Goal: Use online tool/utility: Utilize a website feature to perform a specific function

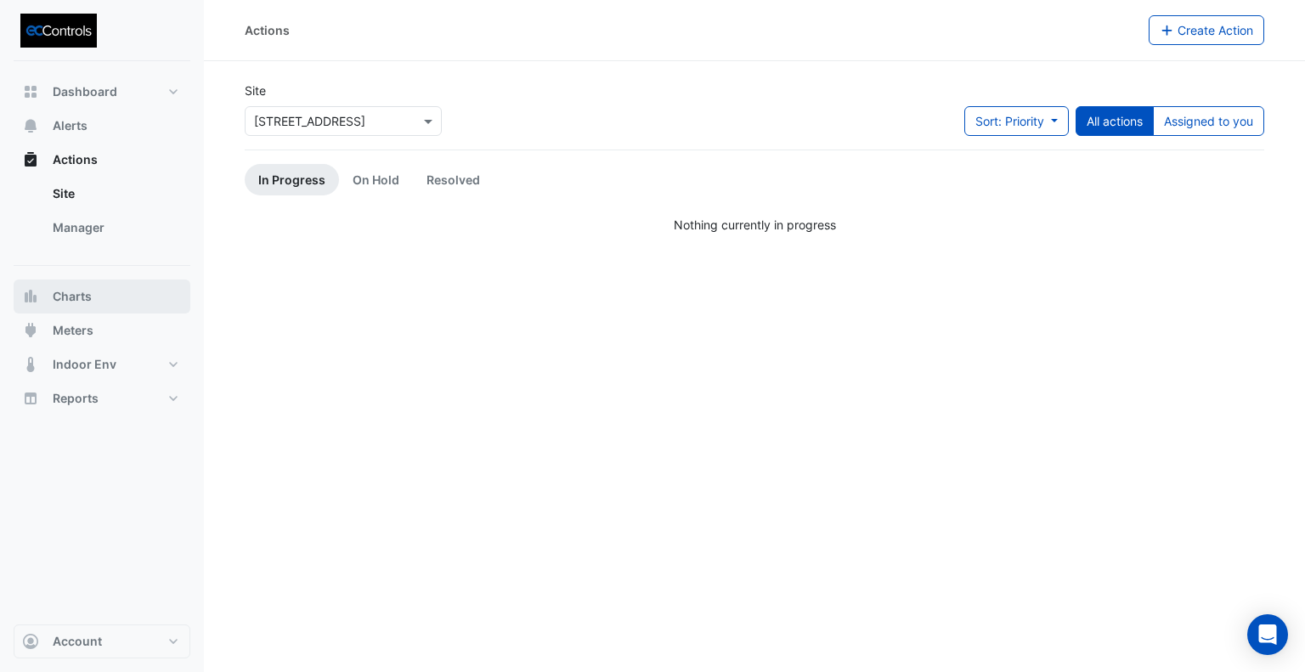
click at [76, 298] on span "Charts" at bounding box center [72, 296] width 39 height 17
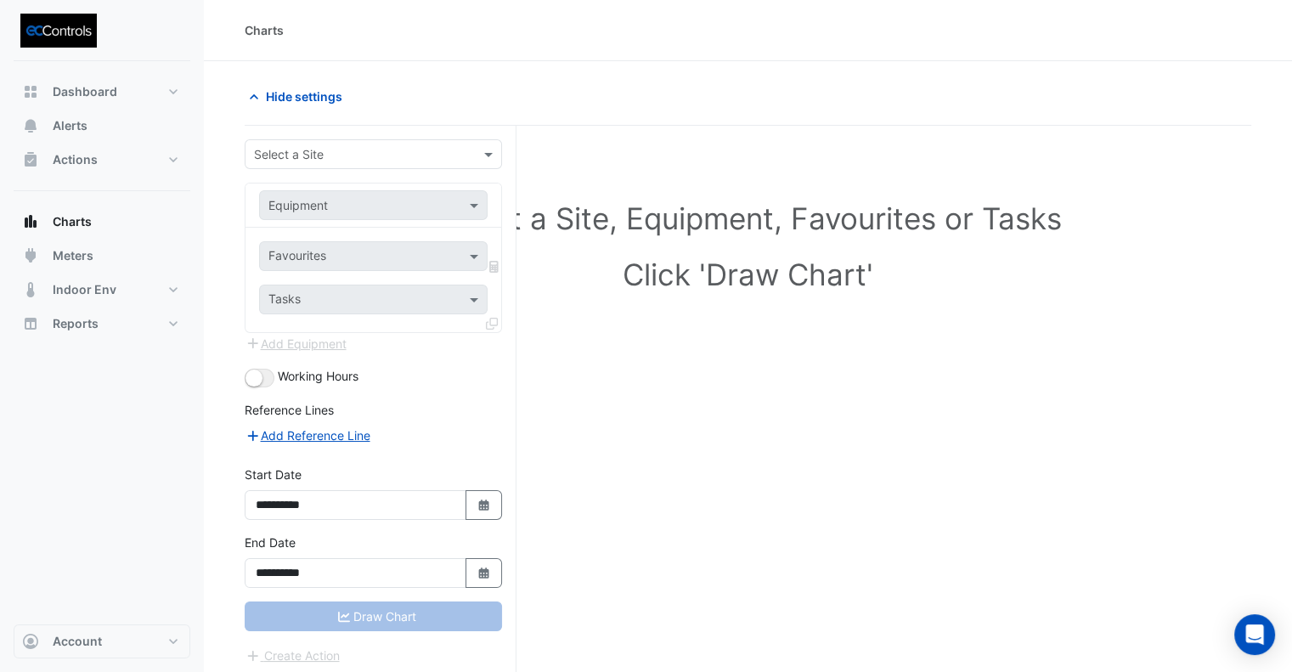
click at [405, 154] on input "text" at bounding box center [356, 155] width 205 height 18
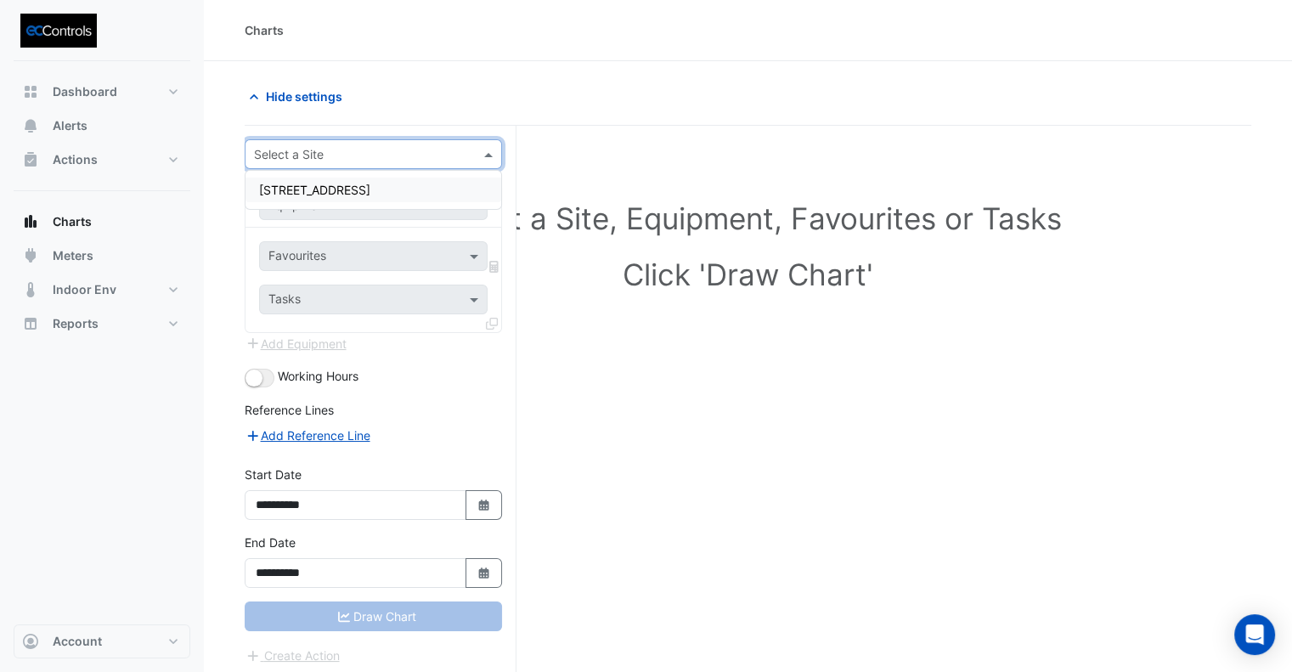
click at [338, 192] on span "[STREET_ADDRESS]" at bounding box center [314, 190] width 111 height 14
click at [331, 210] on input "text" at bounding box center [356, 206] width 176 height 18
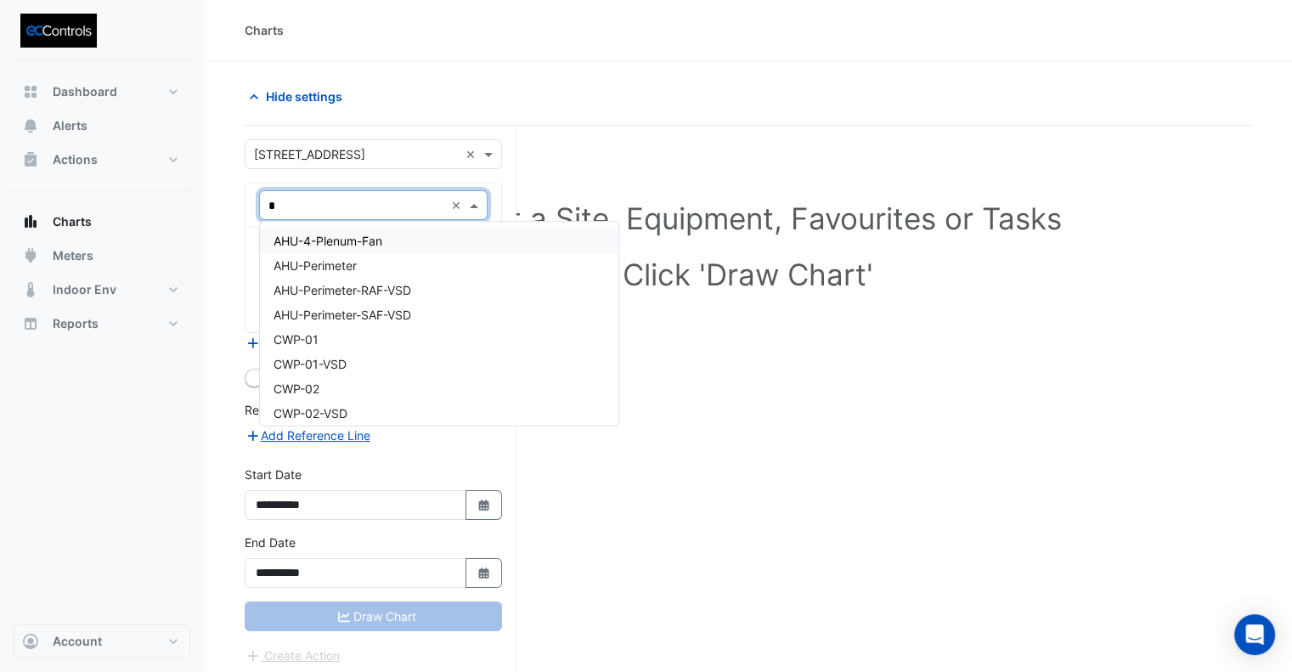
type input "**"
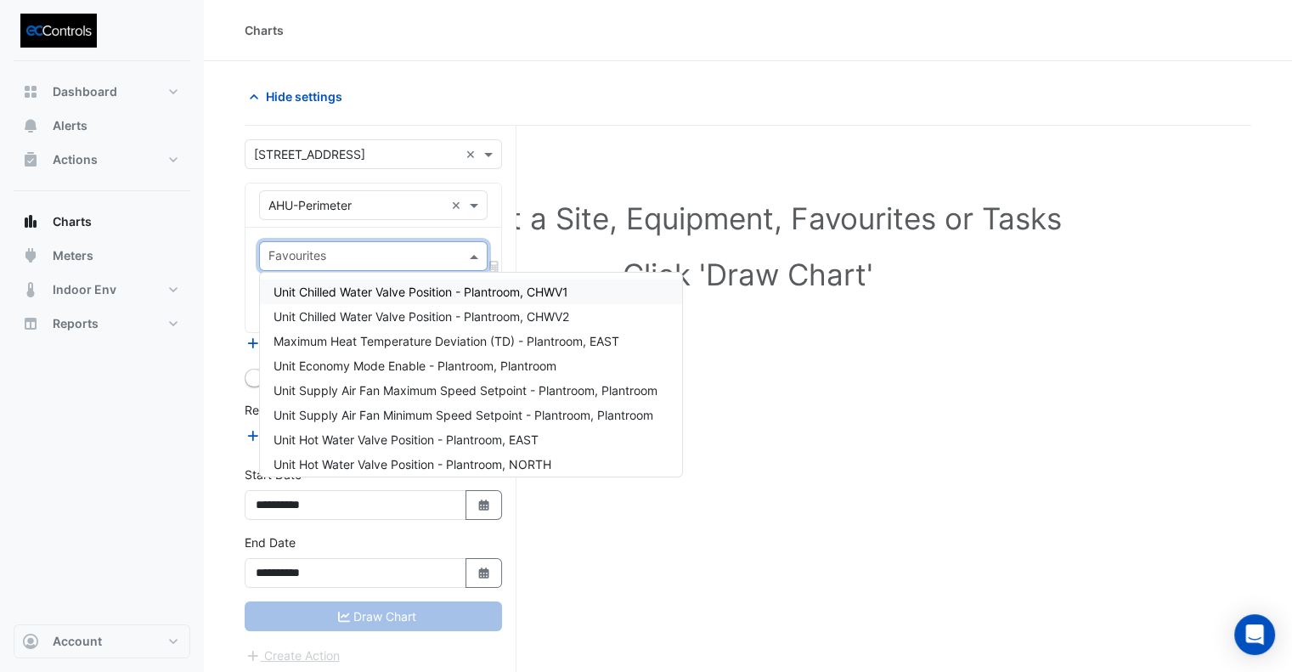
click at [316, 251] on input "text" at bounding box center [363, 258] width 190 height 18
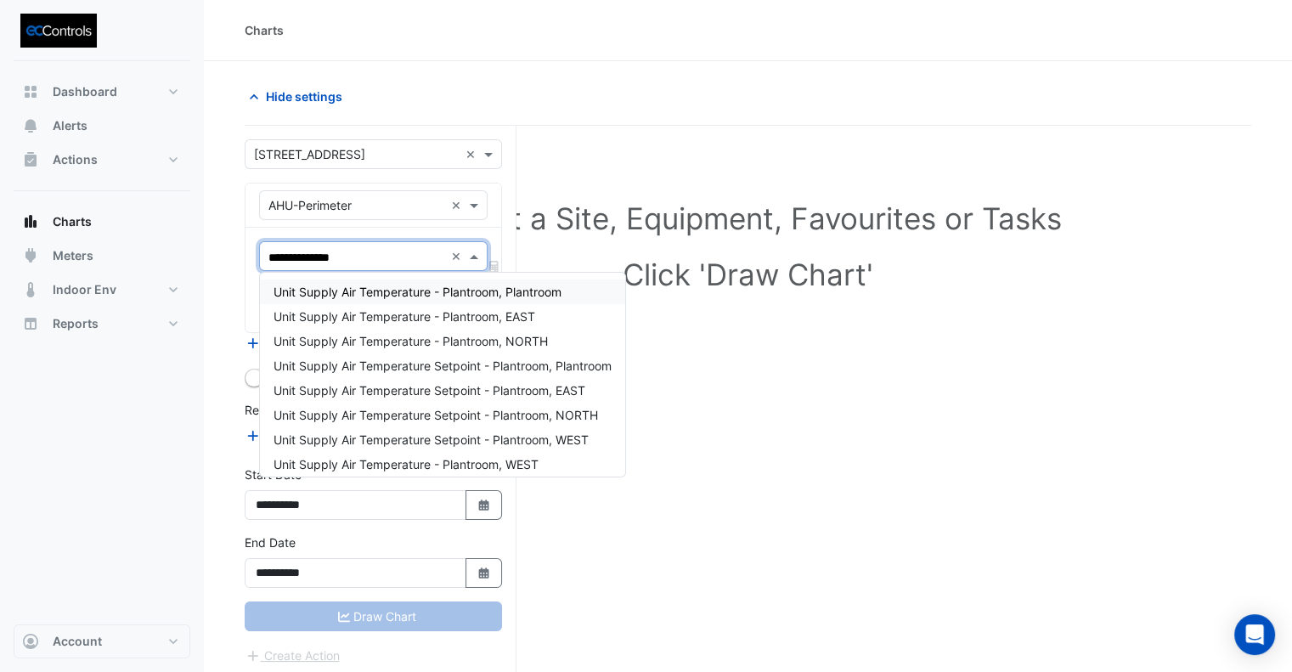
type input "**********"
click at [398, 360] on span "Unit Supply Air Temperature Setpoint - Plantroom, Plantroom" at bounding box center [443, 366] width 338 height 14
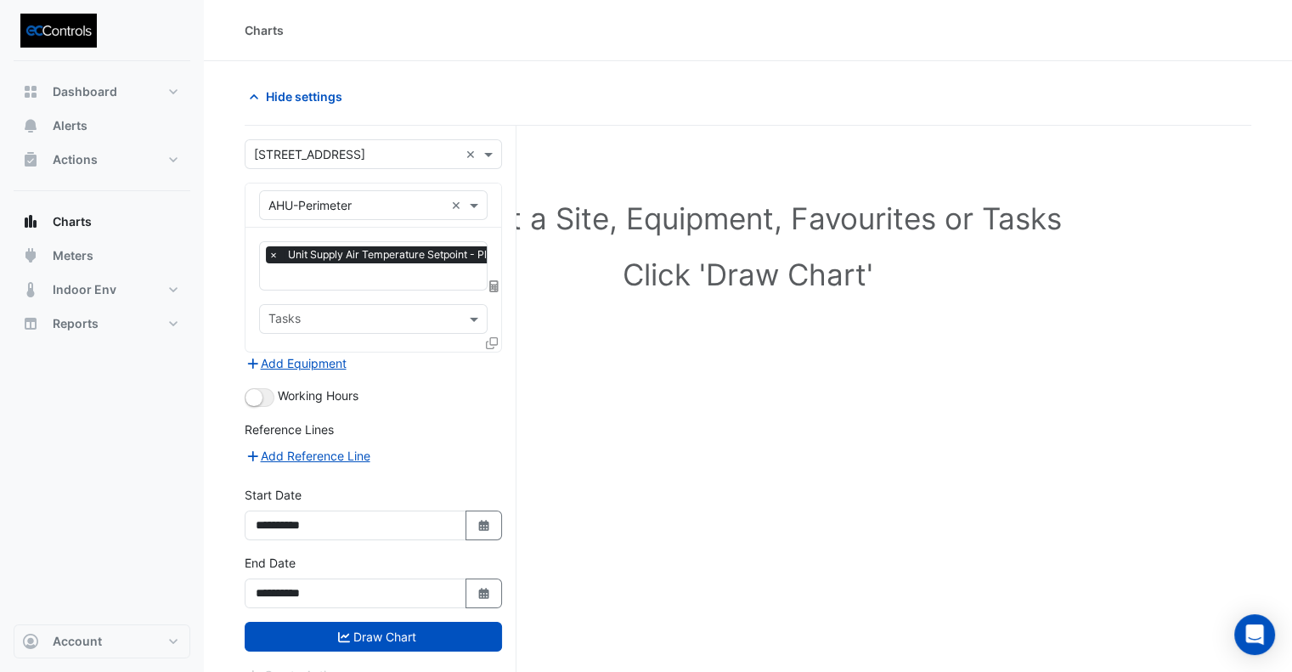
click at [379, 288] on div "× Unit Supply Air Temperature Setpoint - Plantroom, Plantroom × Tasks" at bounding box center [374, 290] width 256 height 124
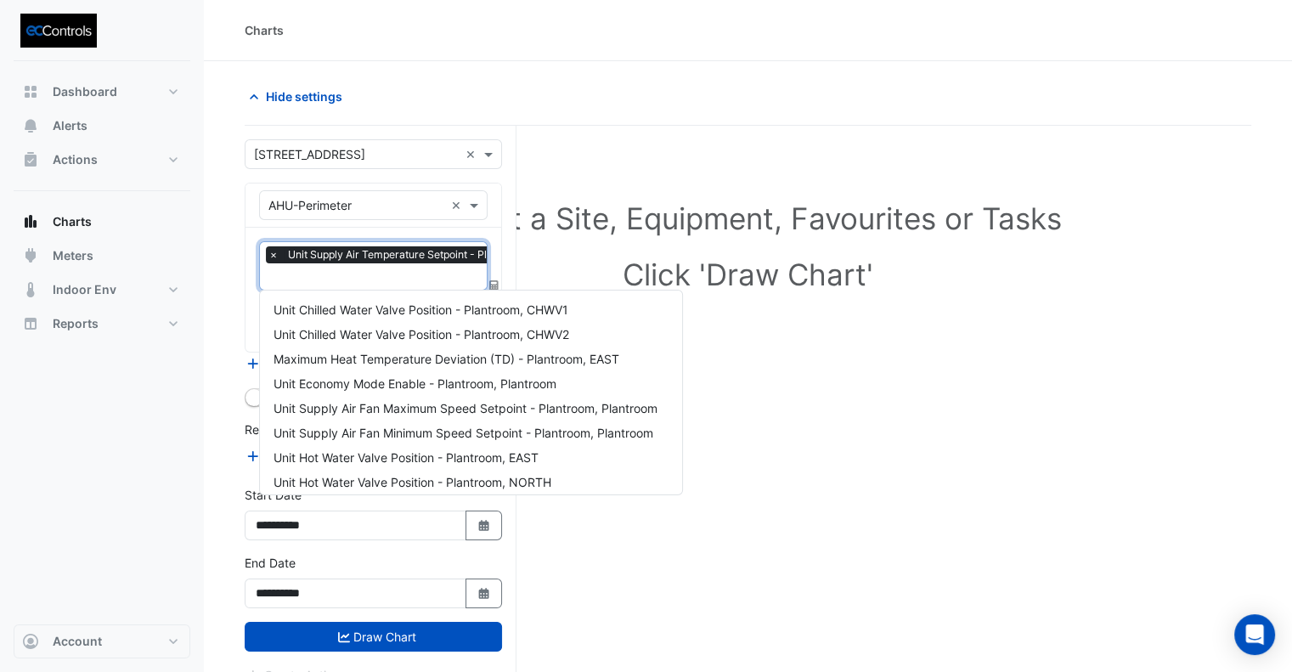
scroll to position [0, 8]
click at [378, 284] on input "text" at bounding box center [421, 278] width 323 height 18
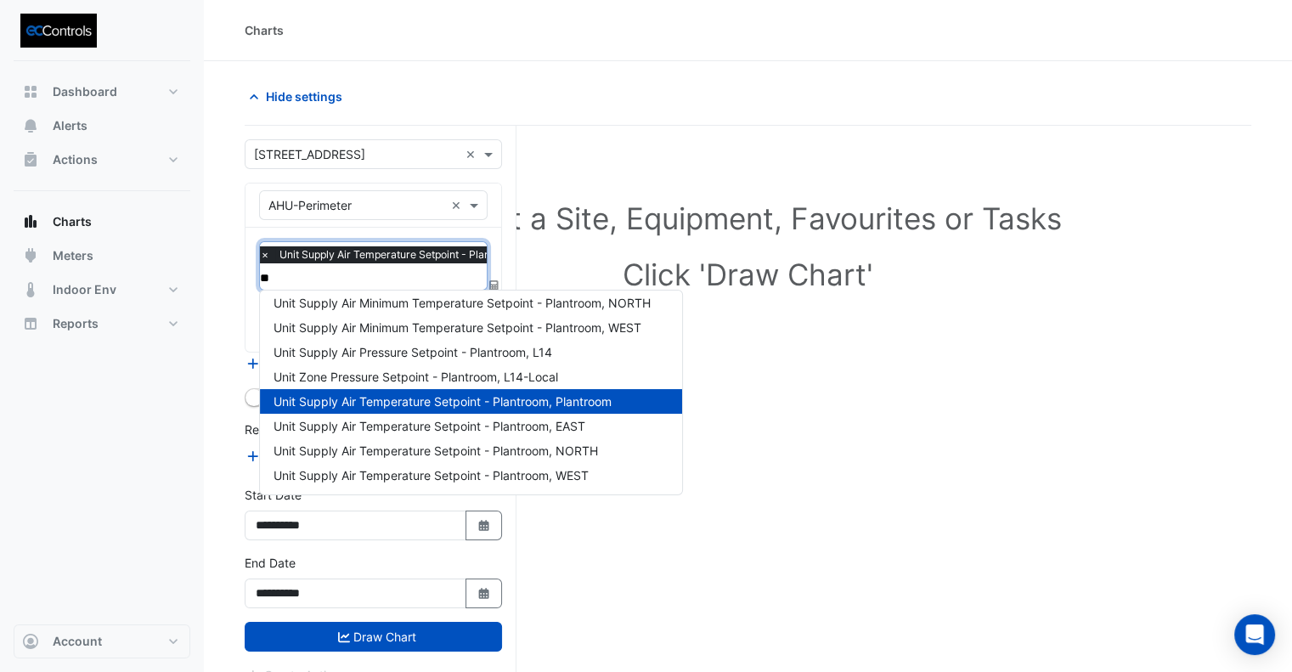
scroll to position [253, 0]
type input "********"
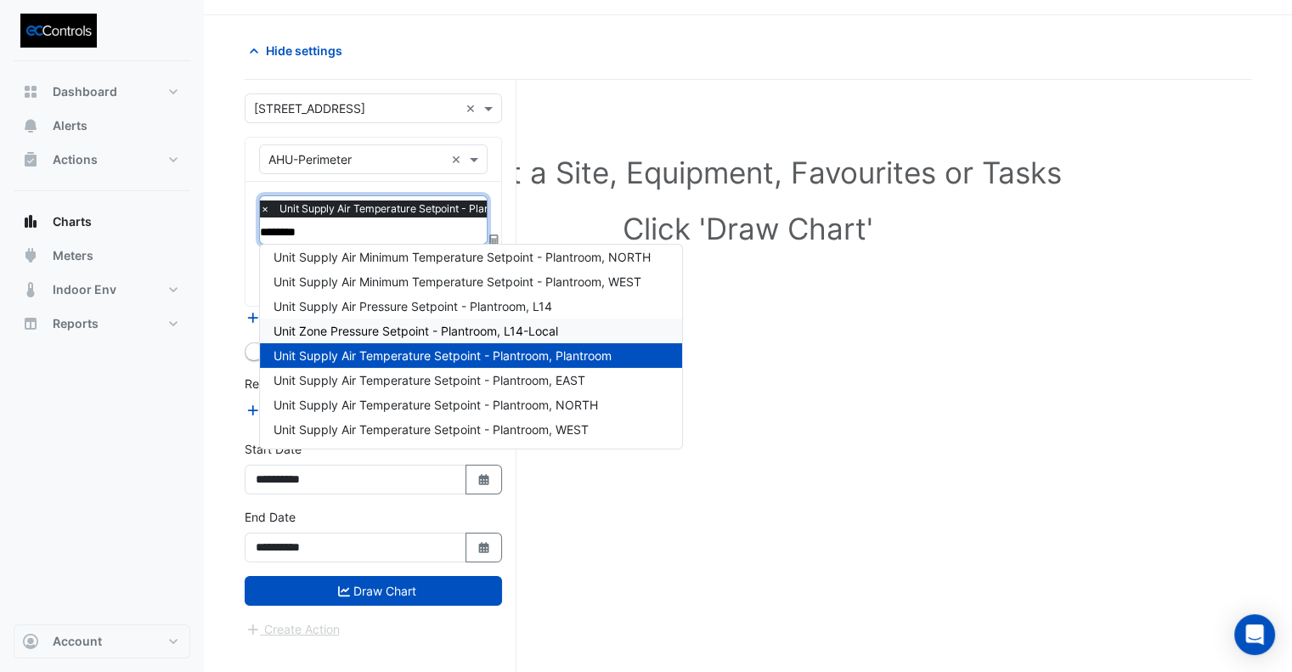
scroll to position [64, 0]
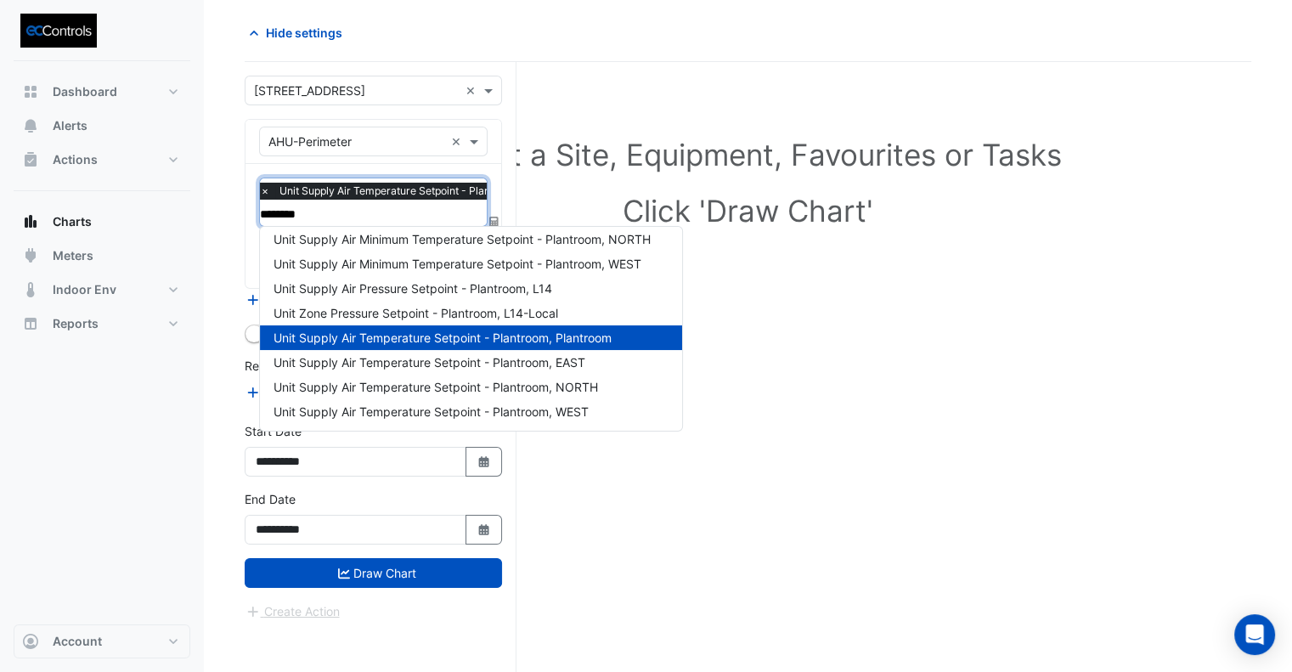
click at [425, 338] on span "Unit Supply Air Temperature Setpoint - Plantroom, Plantroom" at bounding box center [443, 337] width 338 height 14
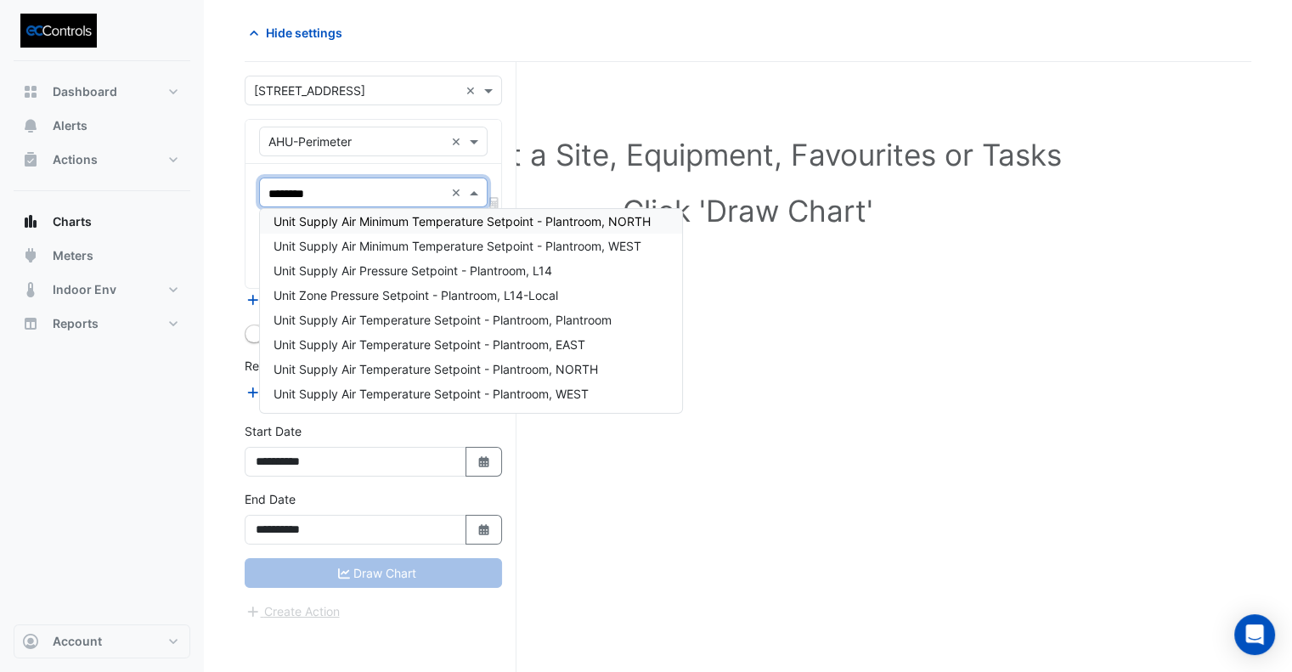
click at [375, 193] on input "********" at bounding box center [356, 194] width 176 height 18
click at [469, 315] on span "Unit Supply Air Temperature Setpoint - Plantroom, Plantroom" at bounding box center [443, 320] width 338 height 14
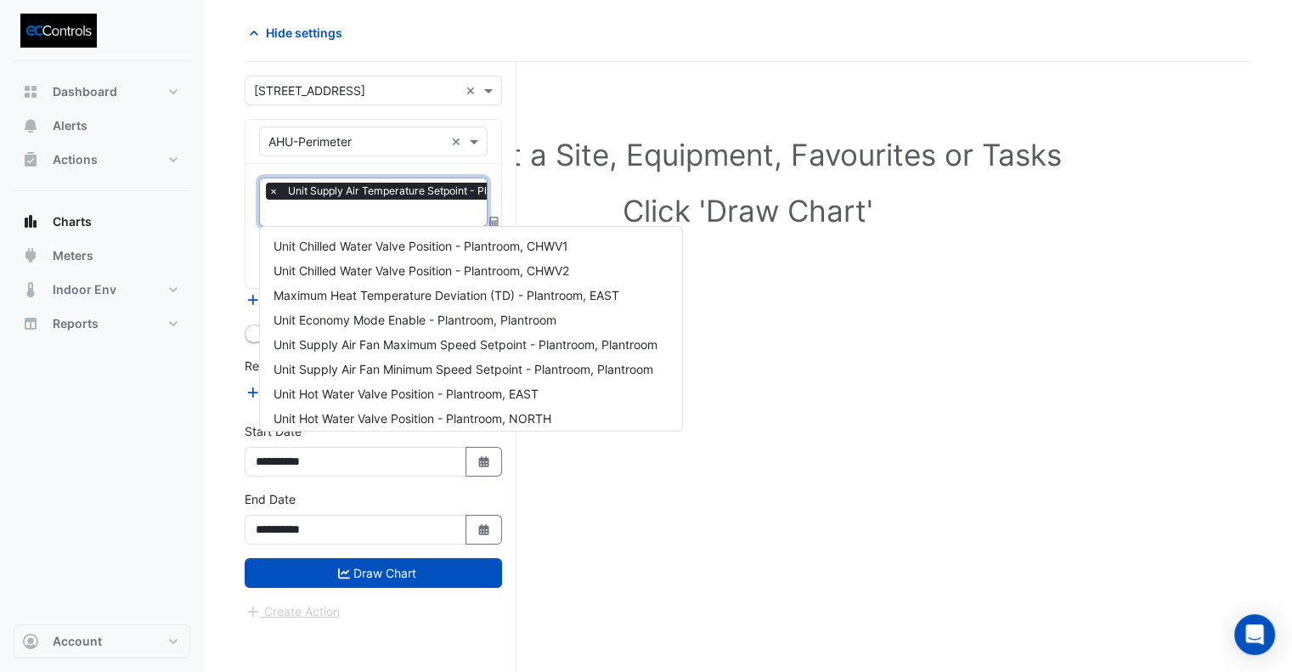
click at [377, 217] on input "text" at bounding box center [429, 215] width 323 height 18
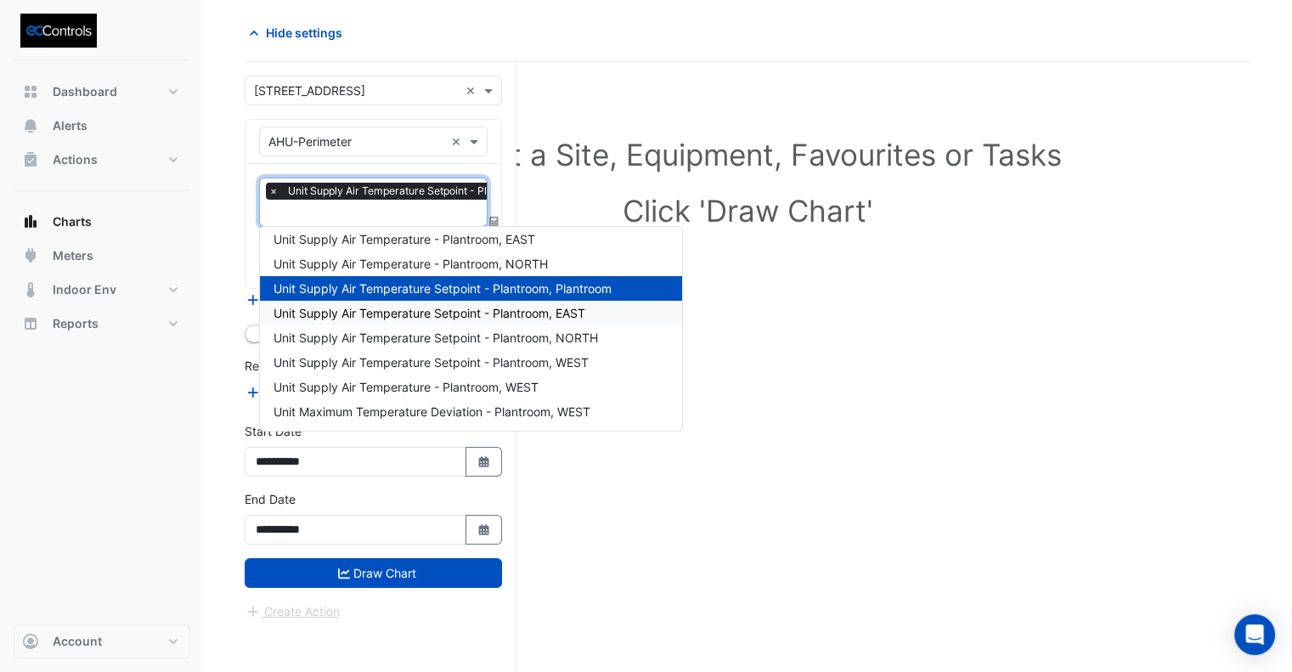
click at [500, 308] on span "Unit Supply Air Temperature Setpoint - Plantroom, EAST" at bounding box center [430, 313] width 312 height 14
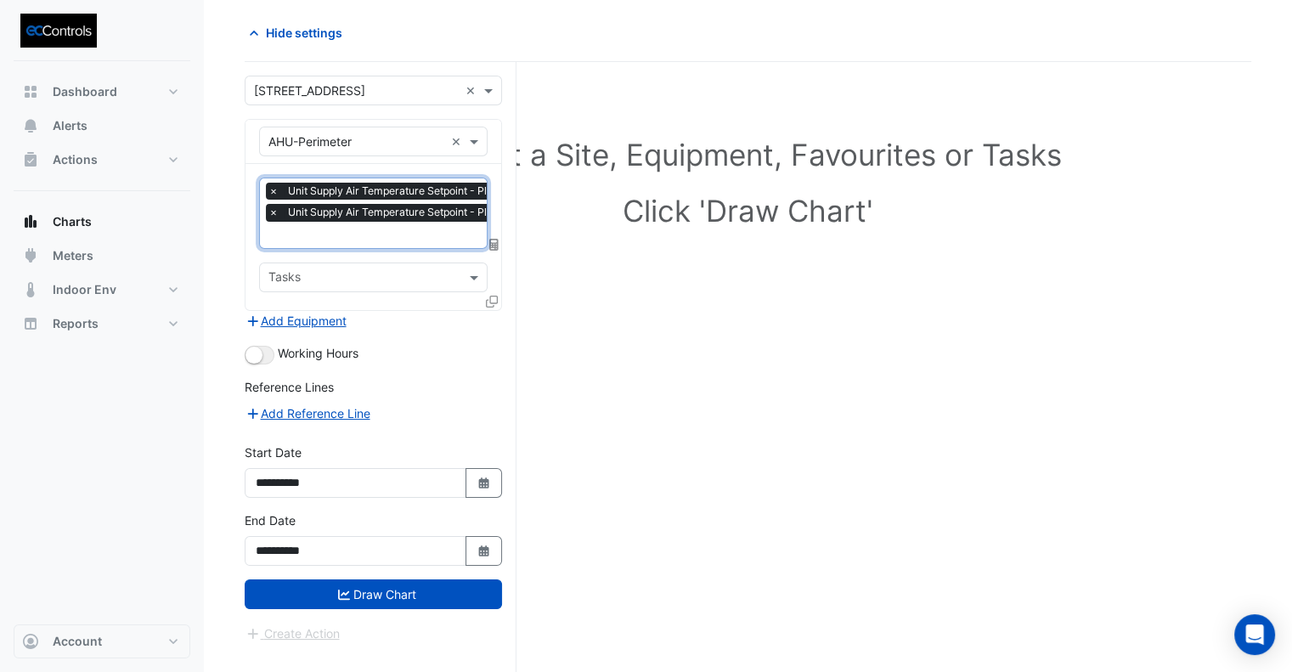
click at [415, 236] on input "text" at bounding box center [429, 237] width 323 height 18
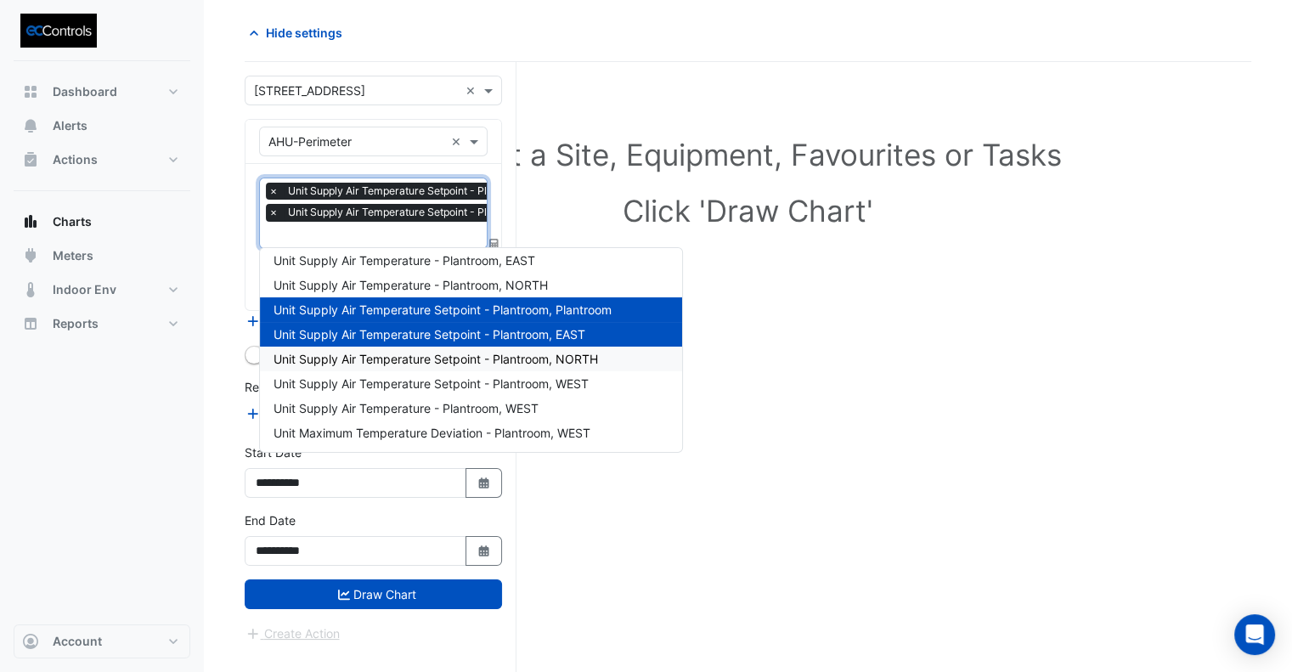
click at [460, 360] on span "Unit Supply Air Temperature Setpoint - Plantroom, NORTH" at bounding box center [436, 359] width 325 height 14
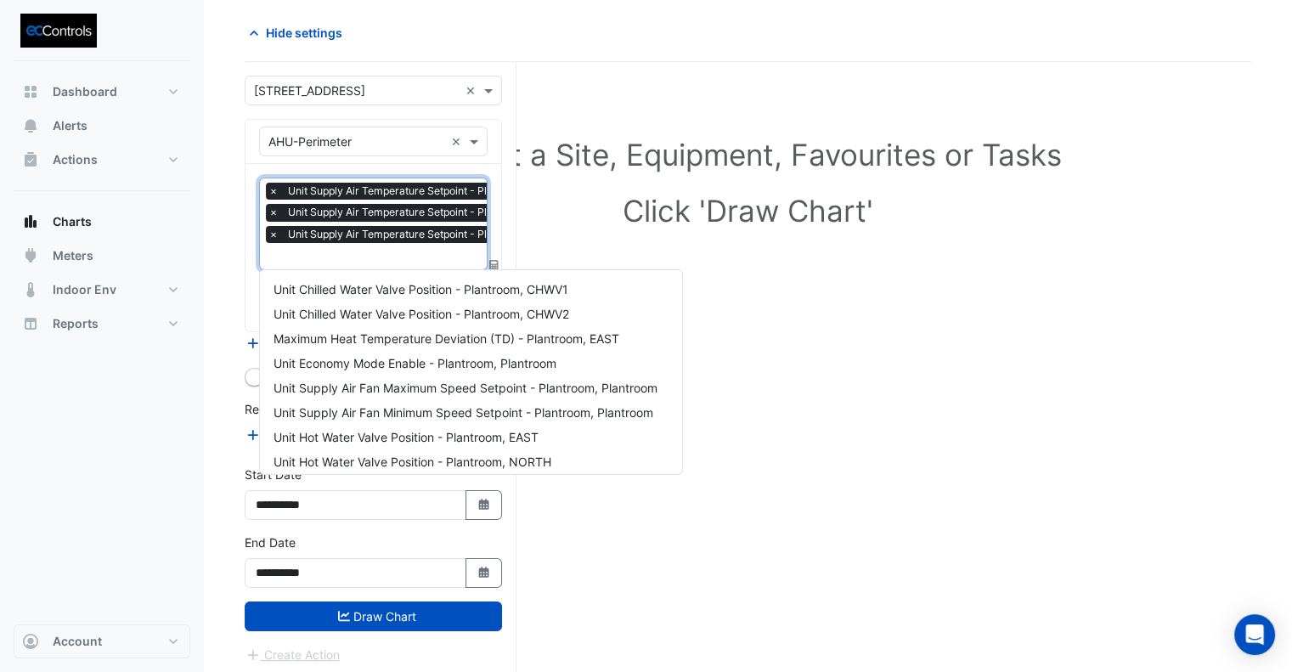
click at [422, 250] on input "text" at bounding box center [429, 258] width 323 height 18
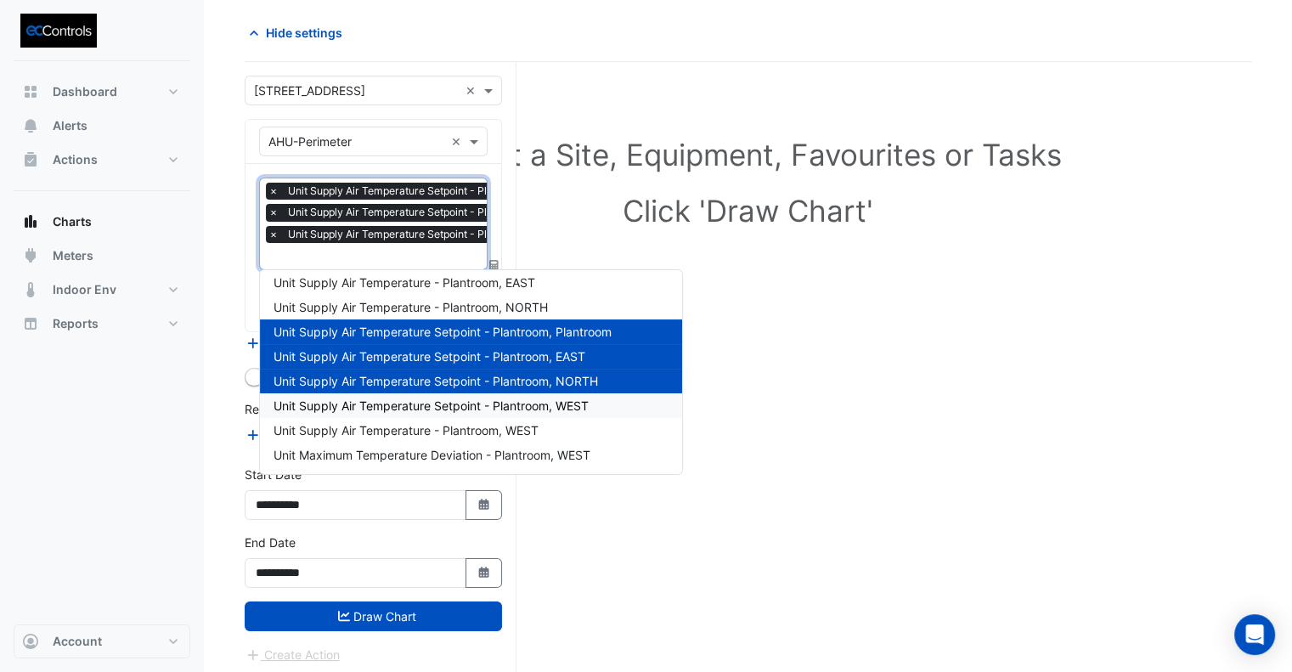
click at [456, 407] on span "Unit Supply Air Temperature Setpoint - Plantroom, WEST" at bounding box center [431, 405] width 315 height 14
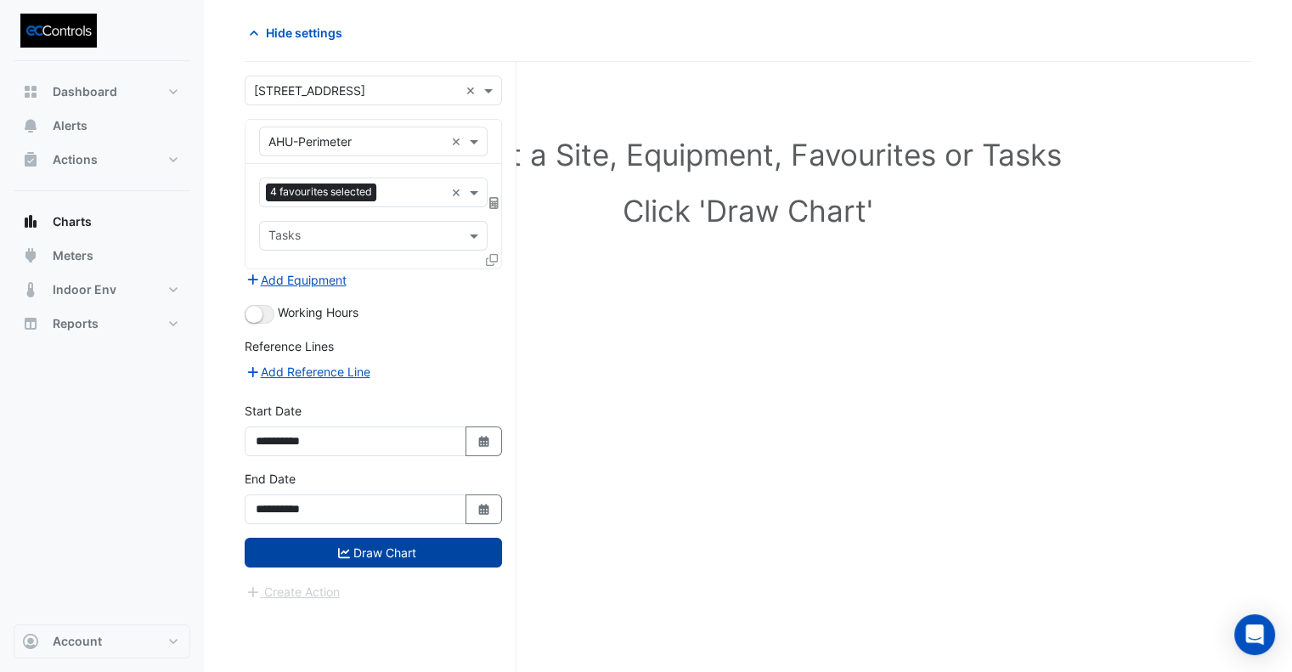
click at [431, 551] on button "Draw Chart" at bounding box center [373, 553] width 257 height 30
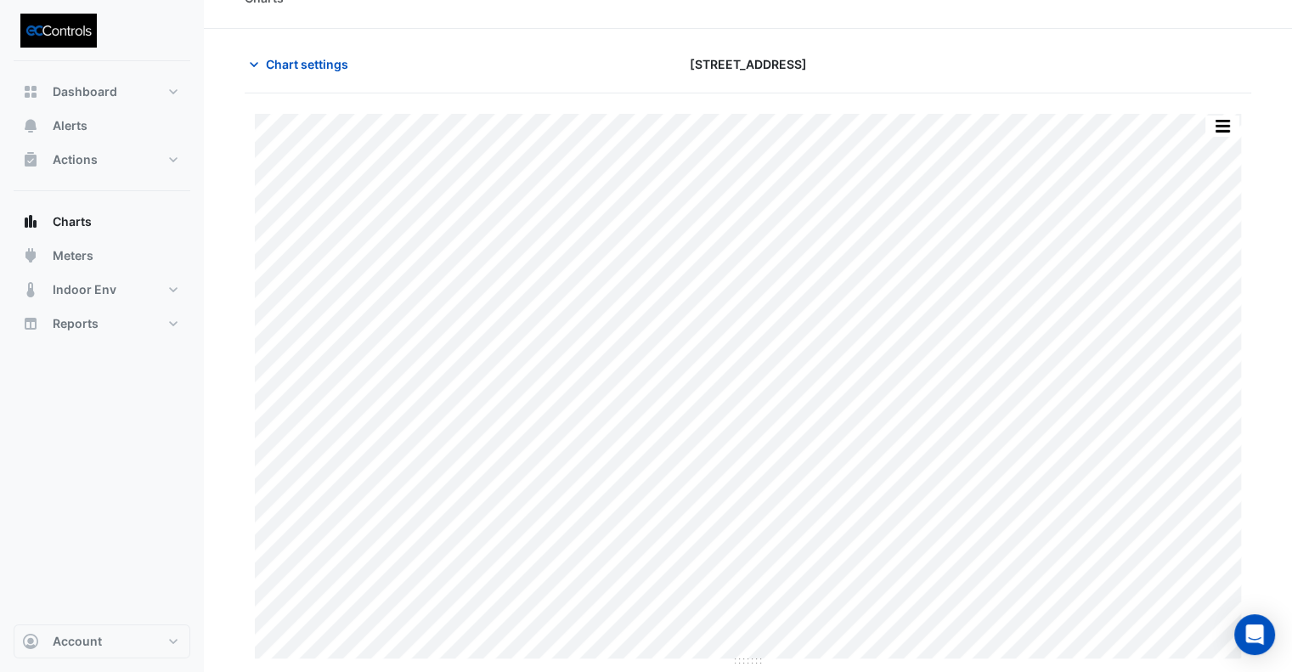
scroll to position [64, 0]
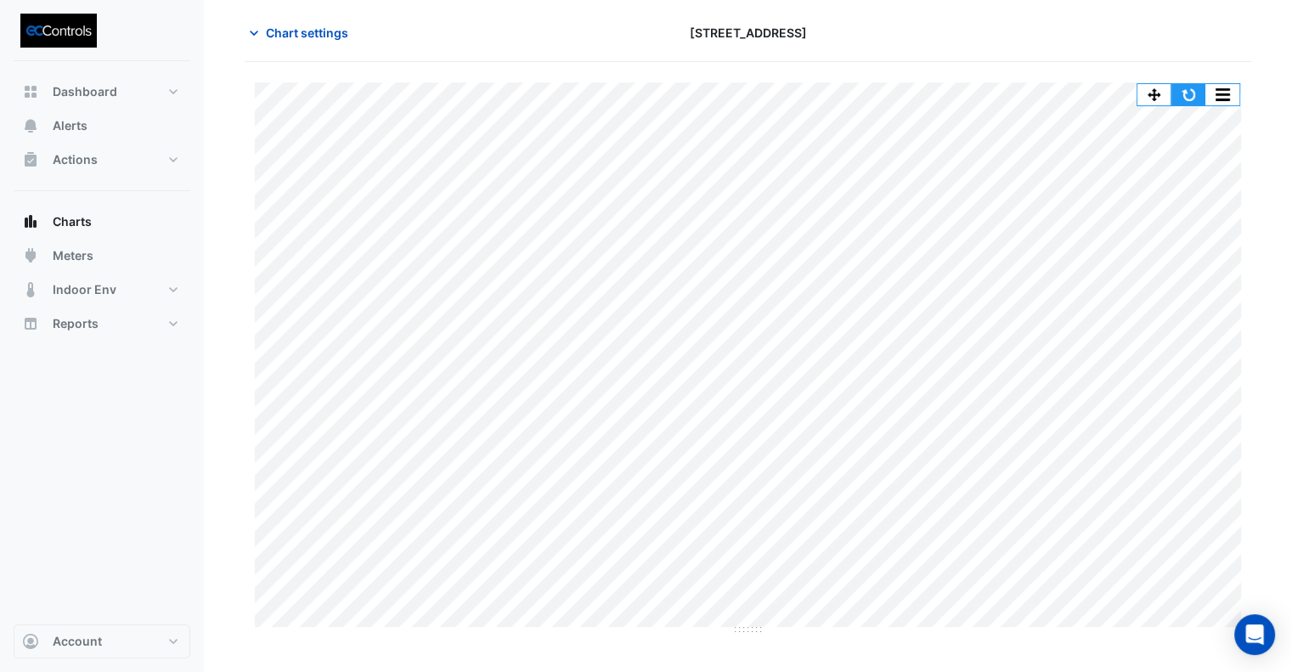
click at [1194, 94] on button "button" at bounding box center [1189, 94] width 34 height 21
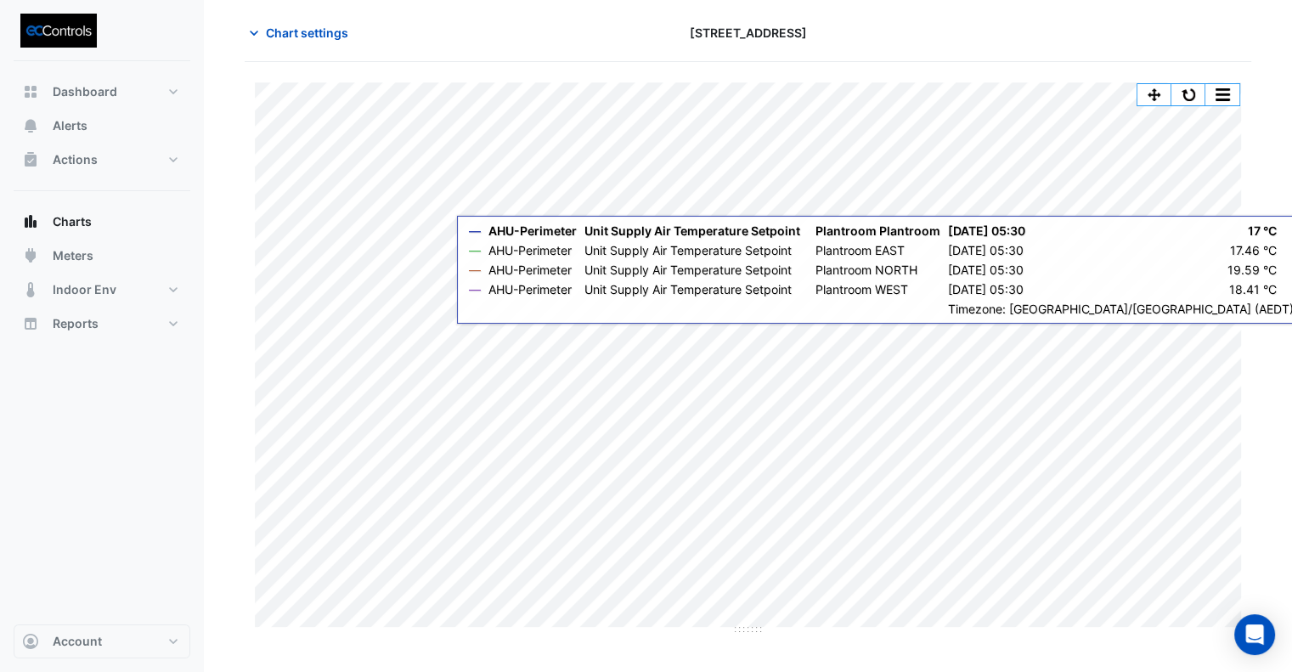
scroll to position [0, 0]
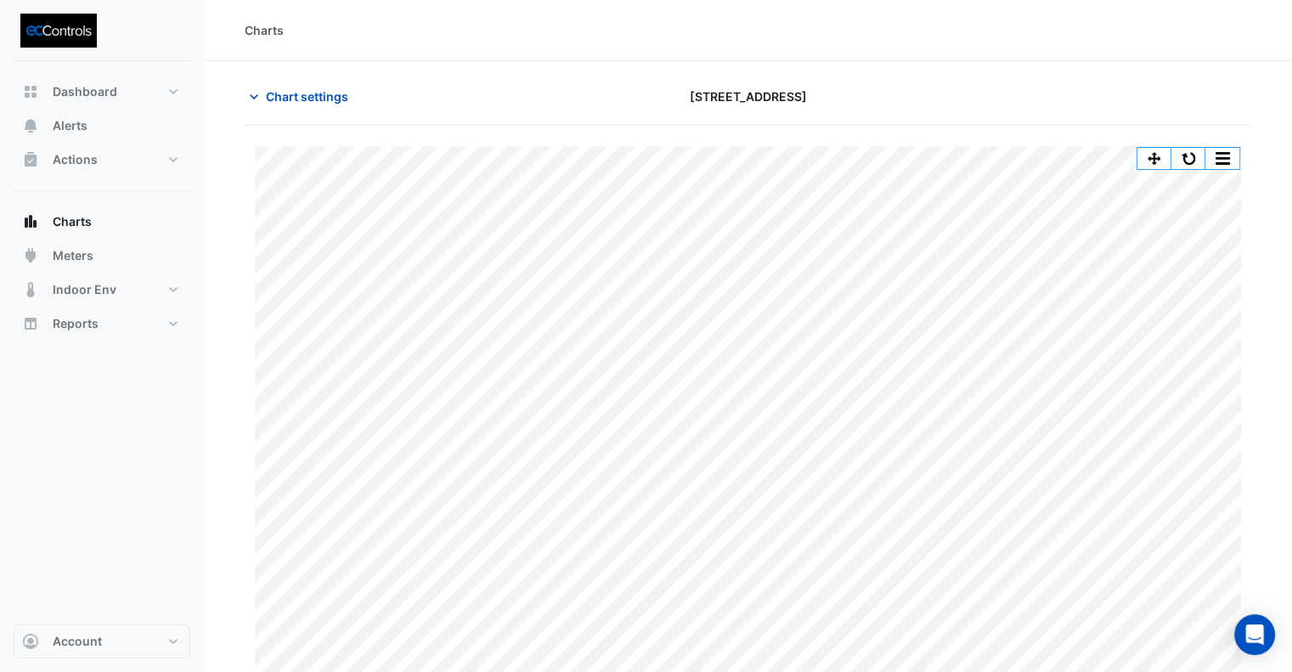
click at [217, 520] on section "Chart settings [STREET_ADDRESS] Split All Print Save as JPEG Save as PNG Pivot …" at bounding box center [748, 398] width 1088 height 675
click at [1251, 642] on icon "Open Intercom Messenger" at bounding box center [1255, 635] width 22 height 22
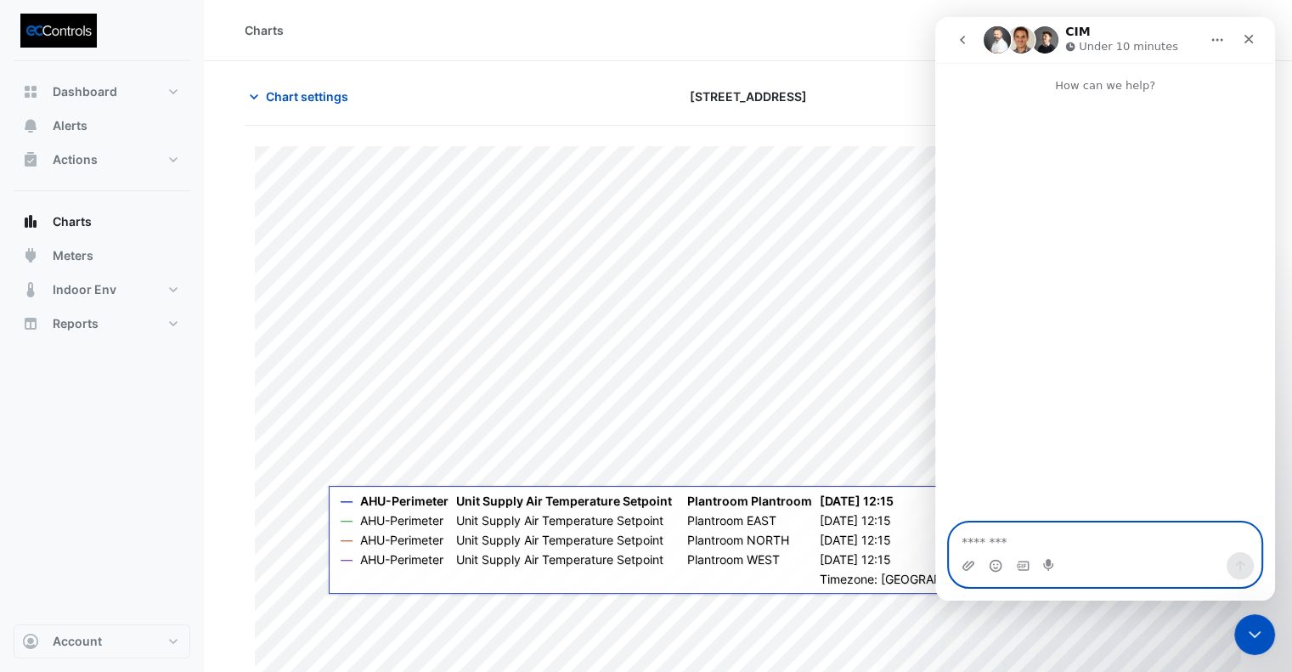
click at [1019, 539] on textarea "Message…" at bounding box center [1105, 537] width 311 height 29
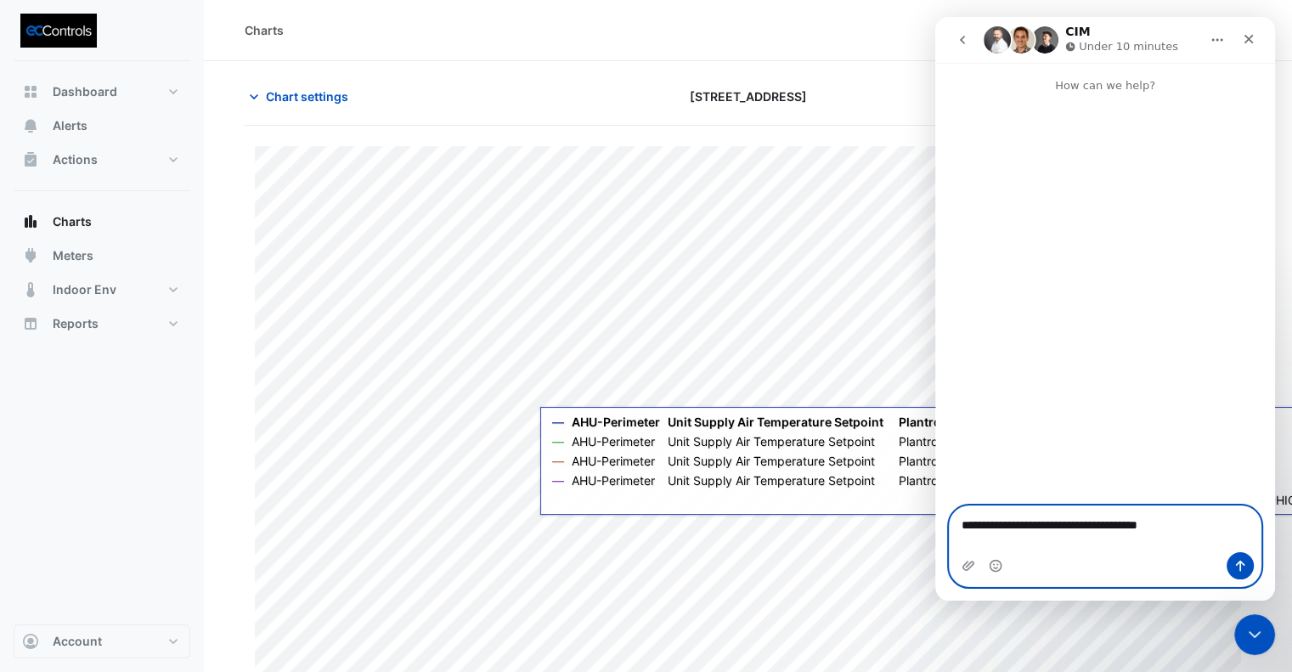
click at [1217, 535] on textarea "**********" at bounding box center [1105, 520] width 311 height 29
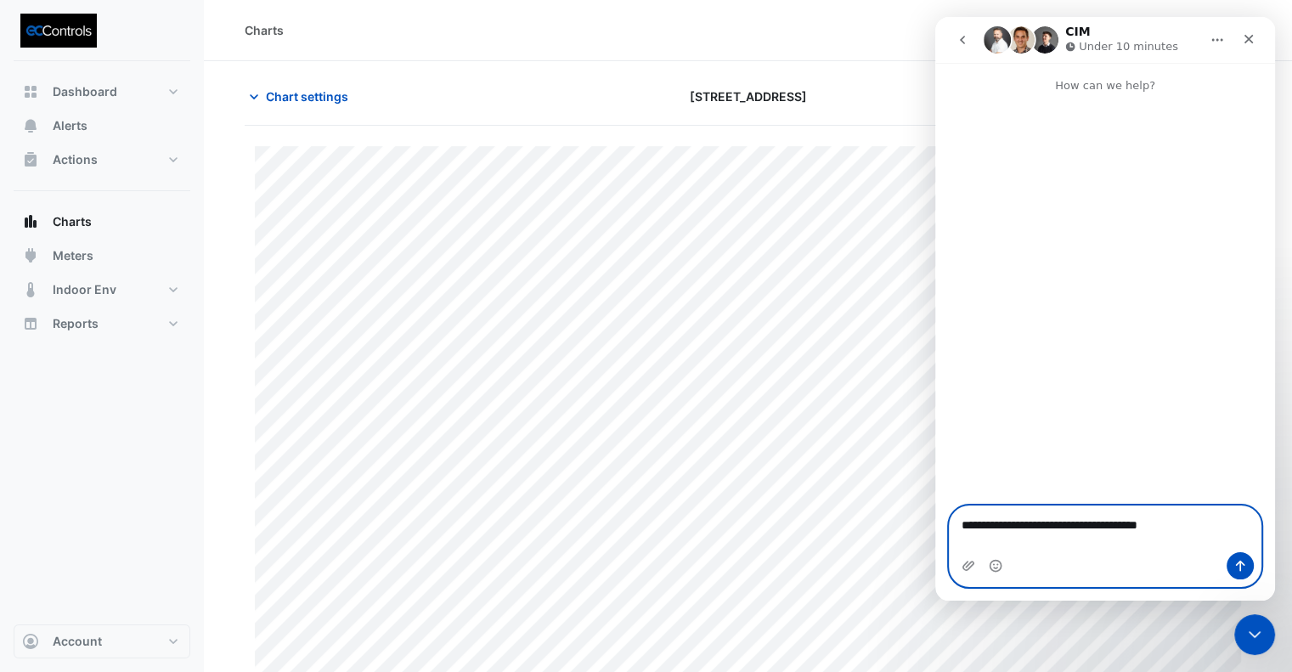
type textarea "**********"
click at [1241, 568] on icon "Send a message…" at bounding box center [1240, 566] width 9 height 11
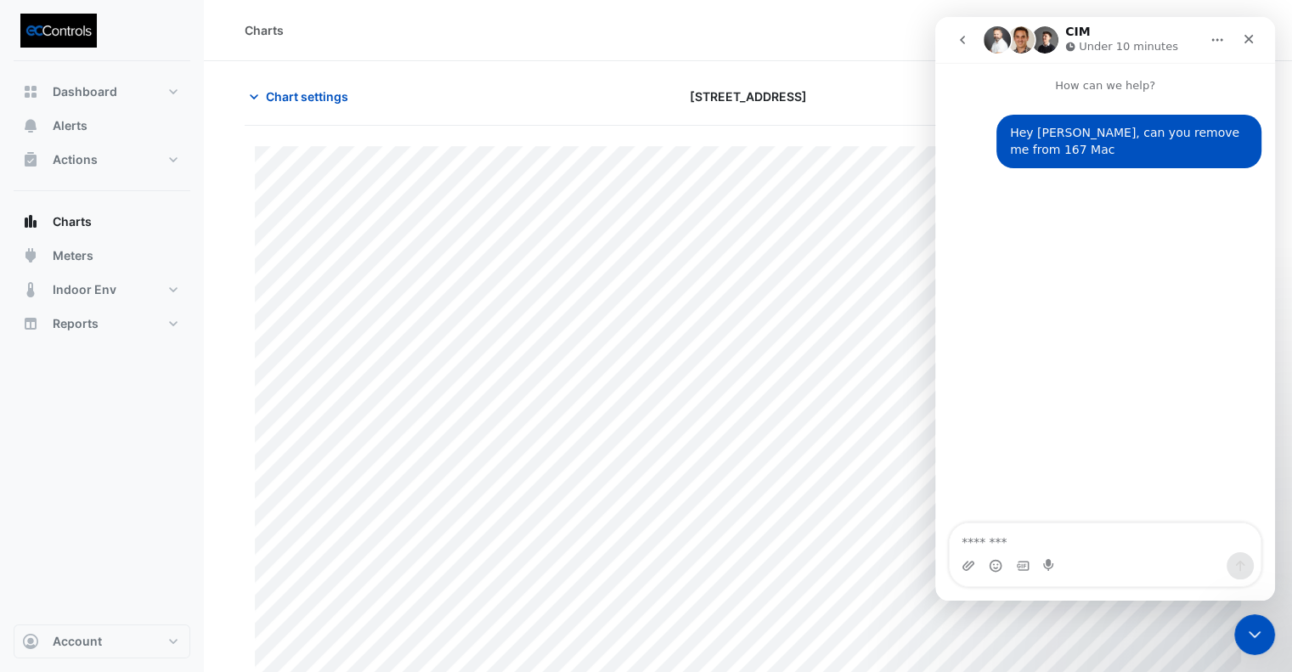
click at [707, 37] on div "Charts" at bounding box center [748, 30] width 1007 height 18
click at [1262, 42] on div "Close" at bounding box center [1249, 39] width 31 height 31
